Goal: Task Accomplishment & Management: Complete application form

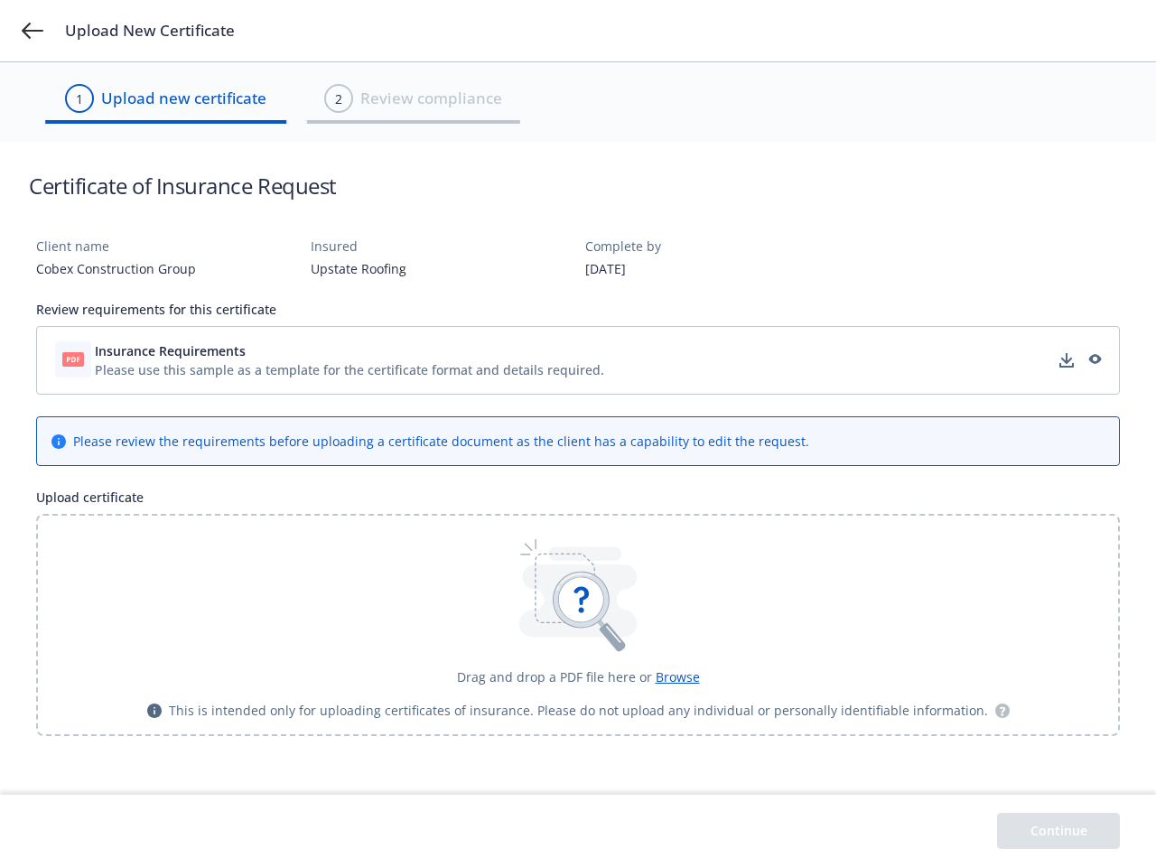
click at [578, 433] on div "Please review the requirements before uploading a certificate document as the c…" at bounding box center [441, 441] width 736 height 19
click at [33, 31] on icon at bounding box center [33, 31] width 22 height 16
click at [578, 360] on div "Please use this sample as a template for the certificate format and details req…" at bounding box center [349, 369] width 509 height 19
click at [349, 350] on span "Insurance Requirements" at bounding box center [349, 350] width 509 height 19
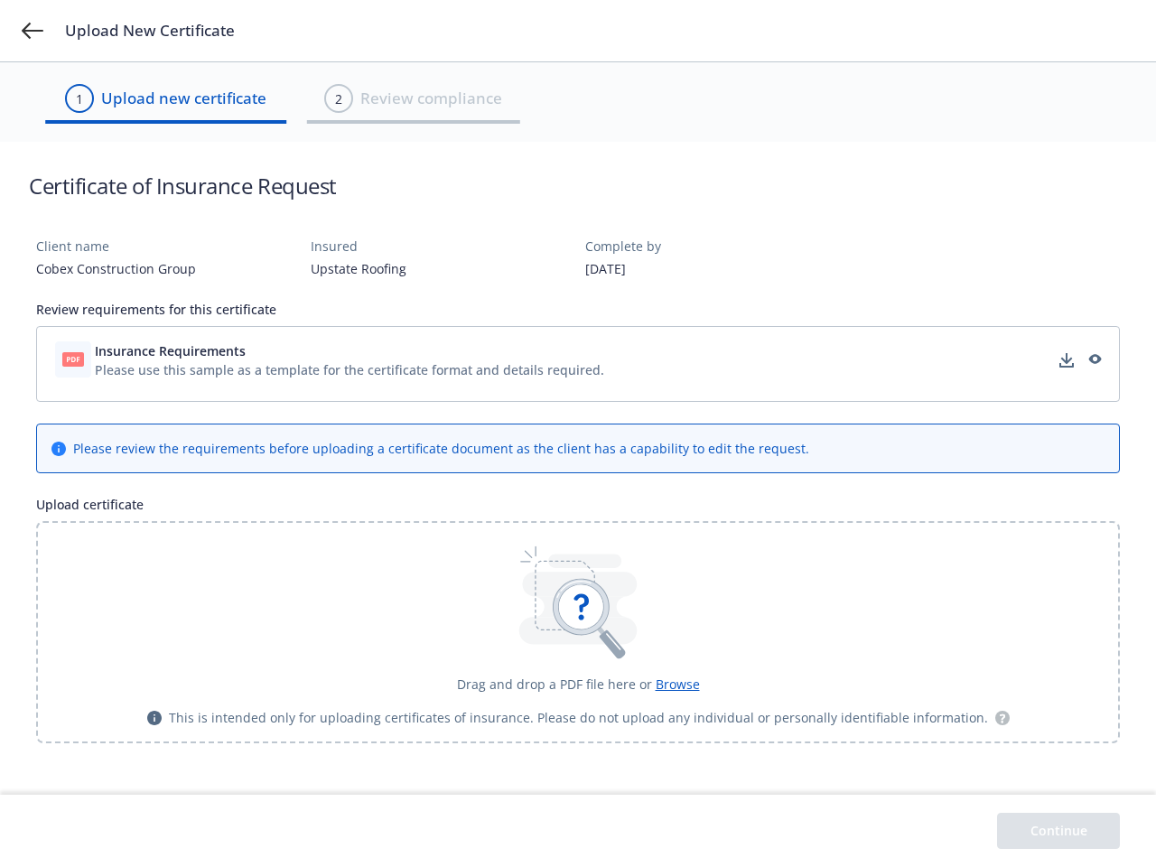
click at [1066, 360] on icon "download" at bounding box center [1067, 358] width 12 height 11
click at [1093, 360] on icon "preview" at bounding box center [1093, 360] width 16 height 13
click at [578, 625] on icon at bounding box center [581, 607] width 44 height 44
